Goal: Task Accomplishment & Management: Complete application form

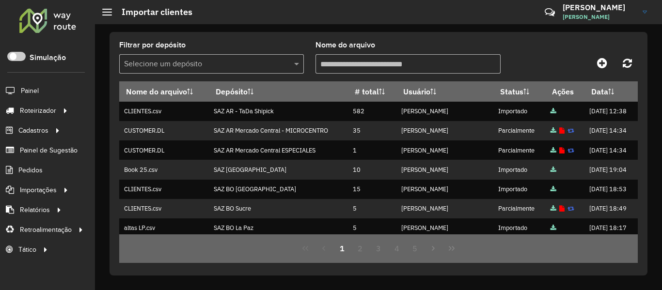
click at [53, 27] on div at bounding box center [47, 20] width 59 height 25
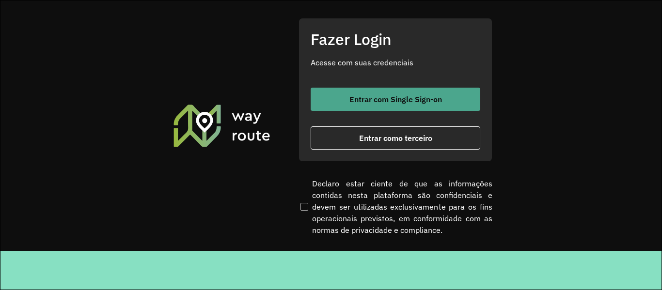
drag, startPoint x: 356, startPoint y: 115, endPoint x: 356, endPoint y: 109, distance: 6.3
click at [356, 112] on div "Entrar com Single Sign-on Entrar como terceiro" at bounding box center [396, 119] width 170 height 62
click at [356, 107] on button "Entrar com Single Sign-on" at bounding box center [396, 99] width 170 height 23
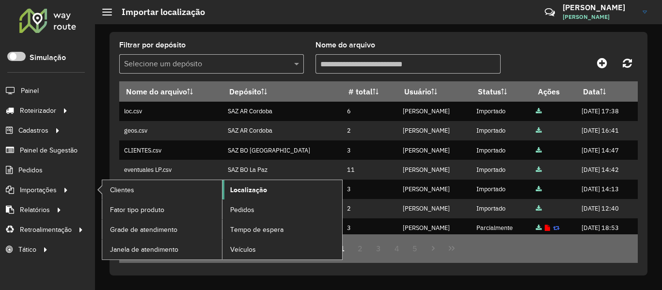
click at [275, 192] on link "Localização" at bounding box center [283, 189] width 120 height 19
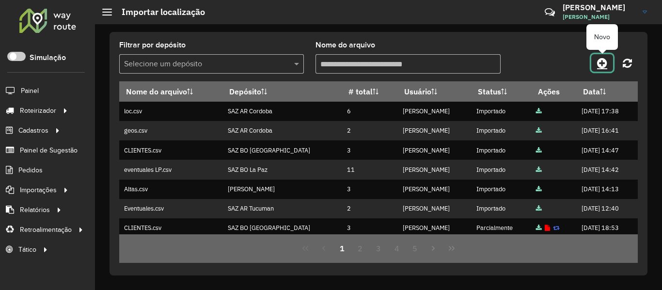
click at [606, 64] on icon at bounding box center [602, 63] width 10 height 12
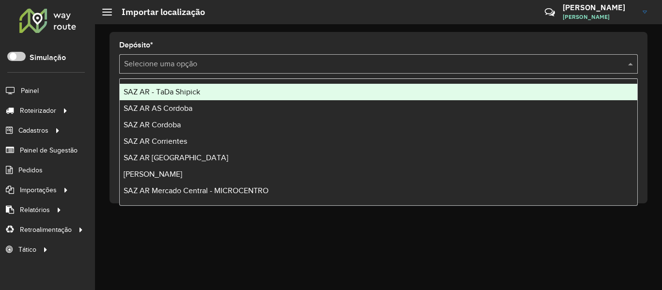
click at [163, 71] on div "Selecione uma opção" at bounding box center [378, 63] width 519 height 19
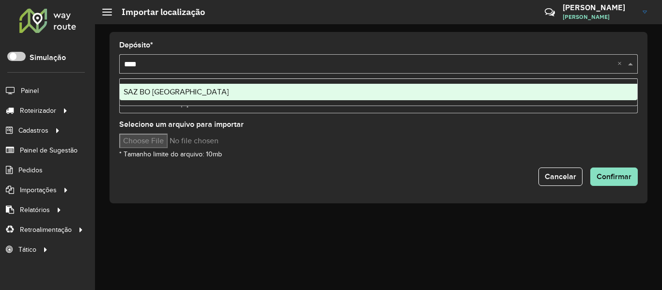
type input "*****"
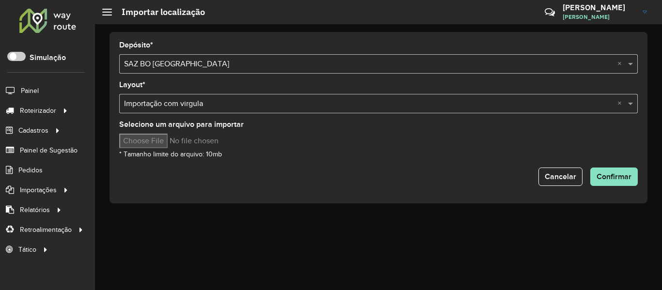
click at [139, 142] on input "Selecione um arquivo para importar" at bounding box center [201, 141] width 165 height 15
type input "**********"
click at [603, 179] on span "Confirmar" at bounding box center [614, 177] width 35 height 8
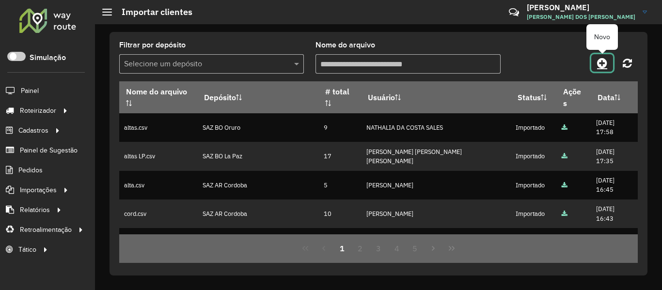
click at [603, 65] on icon at bounding box center [602, 63] width 10 height 12
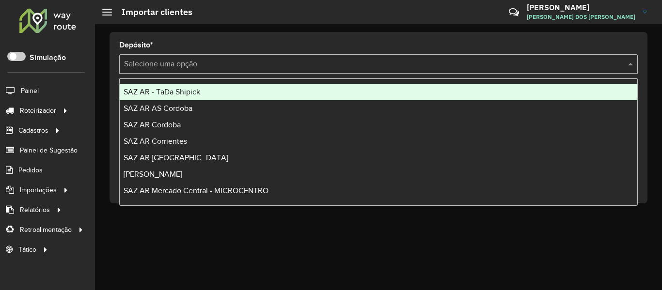
click at [183, 70] on div "Selecione uma opção" at bounding box center [378, 63] width 519 height 19
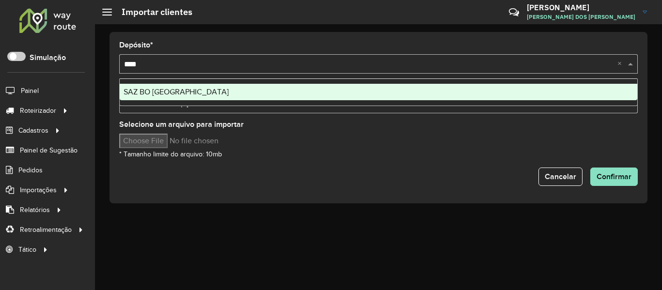
type input "*****"
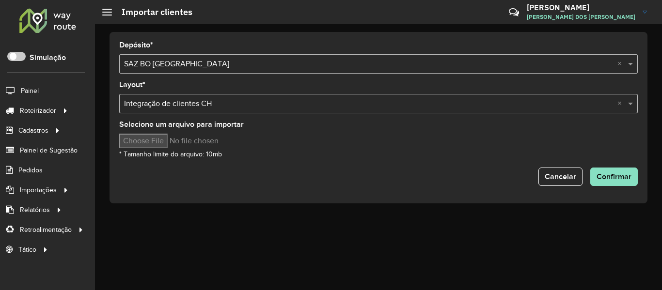
click at [187, 113] on form "Depósito * Selecione uma opção × SAZ BO El Alto × Layout * Selecione uma opção …" at bounding box center [378, 114] width 519 height 145
click at [190, 108] on input "text" at bounding box center [369, 104] width 490 height 12
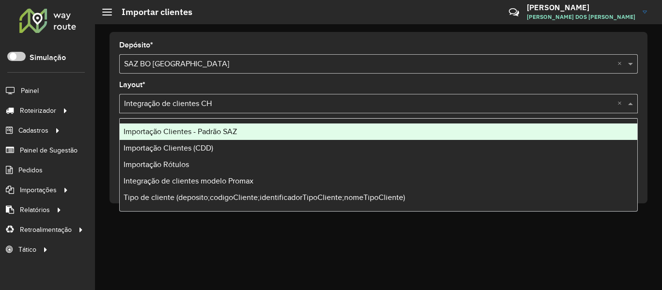
click at [183, 129] on span "Importação Clientes - Padrão SAZ" at bounding box center [180, 132] width 113 height 8
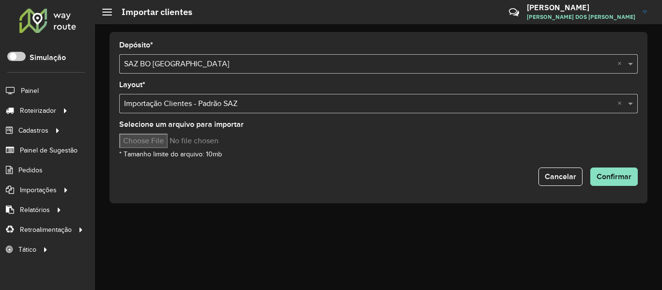
click at [177, 138] on input "Selecione um arquivo para importar" at bounding box center [201, 141] width 165 height 15
type input "**********"
drag, startPoint x: 177, startPoint y: 138, endPoint x: 419, endPoint y: 153, distance: 243.4
click at [419, 153] on div "Selecione um arquivo para importar * Tamanho limite do arquivo: 10mb" at bounding box center [378, 140] width 519 height 39
click at [631, 179] on span "Confirmar" at bounding box center [614, 177] width 35 height 8
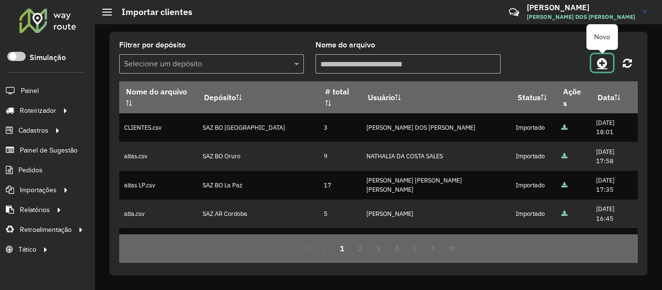
click at [601, 56] on link at bounding box center [603, 62] width 22 height 17
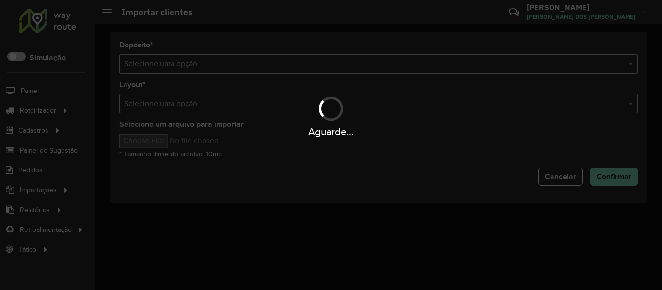
click at [540, 60] on div "Aguarde..." at bounding box center [331, 145] width 662 height 290
click at [540, 60] on input "text" at bounding box center [369, 65] width 490 height 12
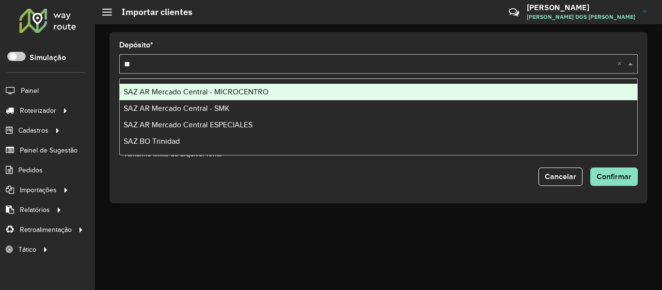
type input "***"
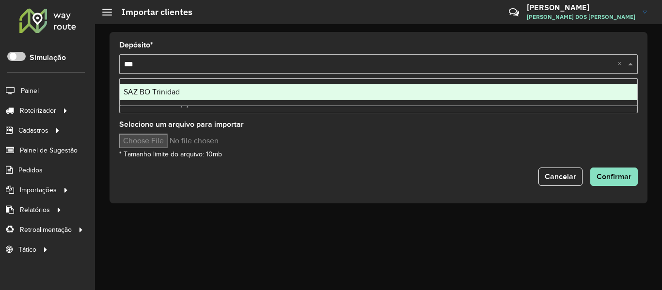
click at [243, 90] on div "SAZ BO Trinidad" at bounding box center [379, 92] width 518 height 16
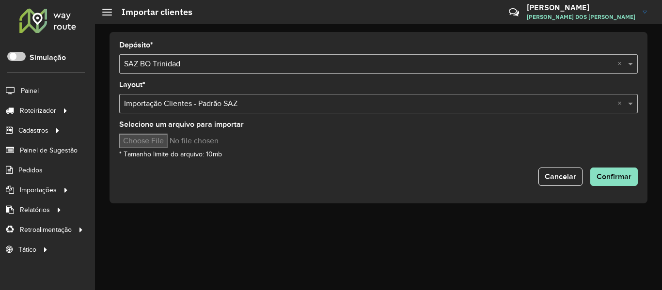
click at [175, 136] on input "Selecione um arquivo para importar" at bounding box center [201, 141] width 165 height 15
type input "**********"
click at [610, 177] on span "Confirmar" at bounding box center [614, 177] width 35 height 8
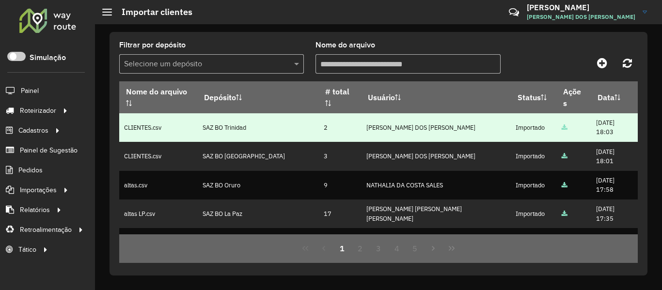
drag, startPoint x: 337, startPoint y: 129, endPoint x: 296, endPoint y: 128, distance: 40.8
click at [296, 128] on tr "CLIENTES.csv SAZ BO Trinidad 2 BRUNO CORDEIRO DOS SANTOS Importado 13/10/2025 1…" at bounding box center [378, 127] width 519 height 29
